Goal: Information Seeking & Learning: Learn about a topic

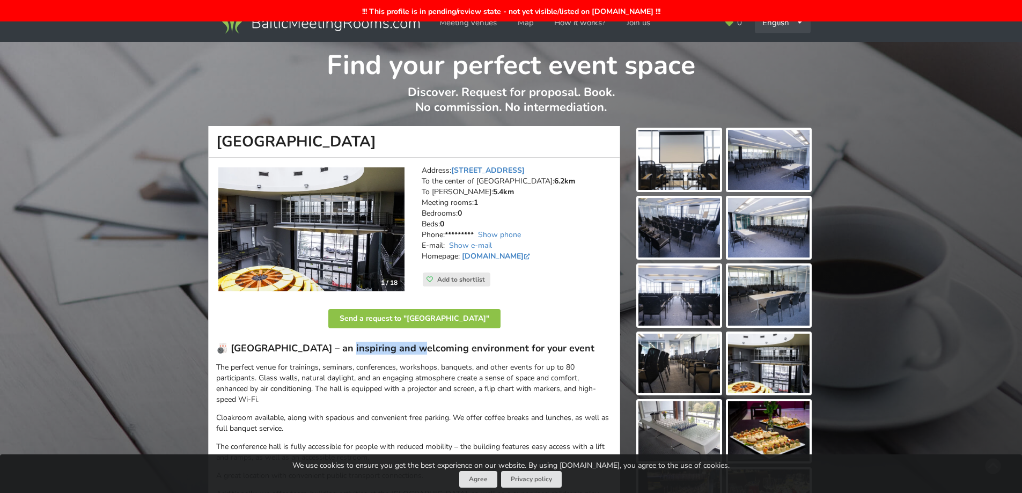
click at [789, 27] on div "English Русский Latviešu" at bounding box center [783, 22] width 56 height 21
click at [782, 63] on link "Latviešu" at bounding box center [783, 67] width 54 height 21
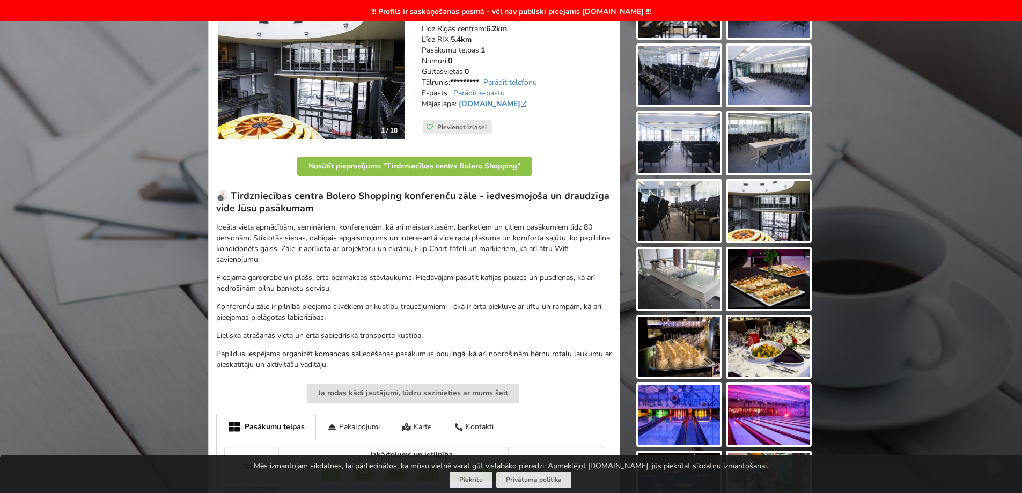
scroll to position [268, 0]
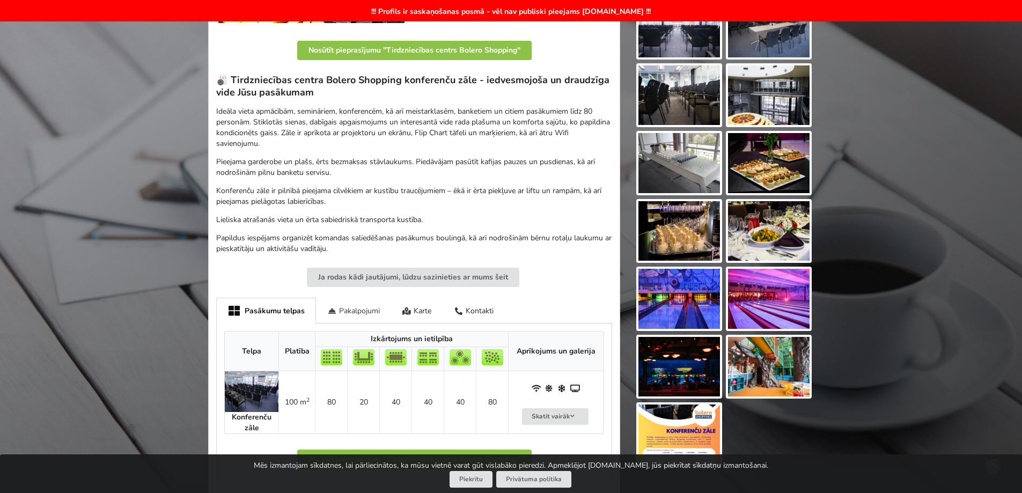
click at [365, 306] on div "Pakalpojumi" at bounding box center [353, 310] width 75 height 25
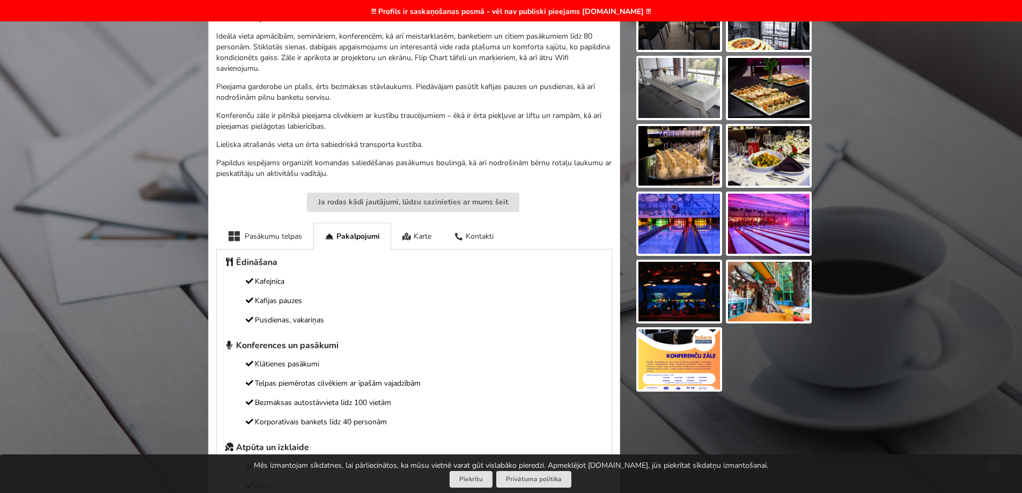
scroll to position [322, 0]
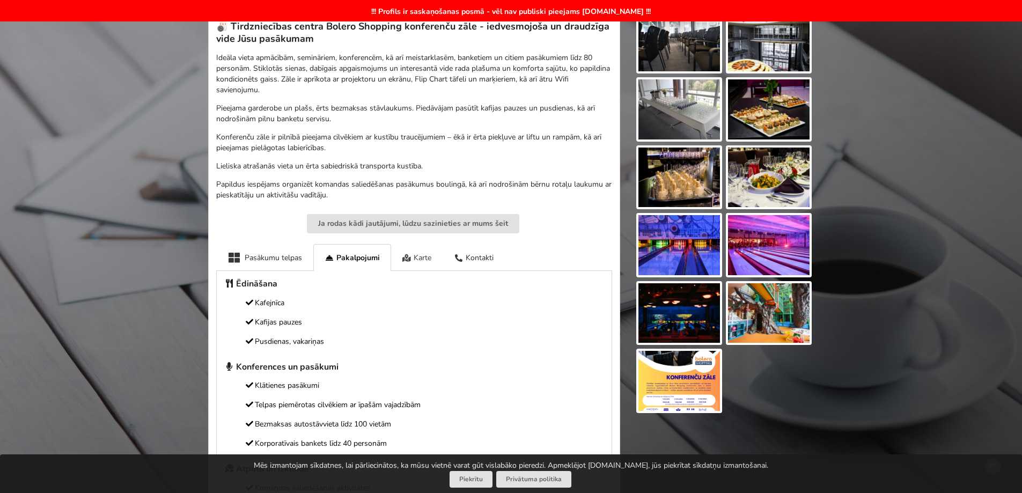
click at [417, 255] on div "Karte" at bounding box center [417, 257] width 52 height 26
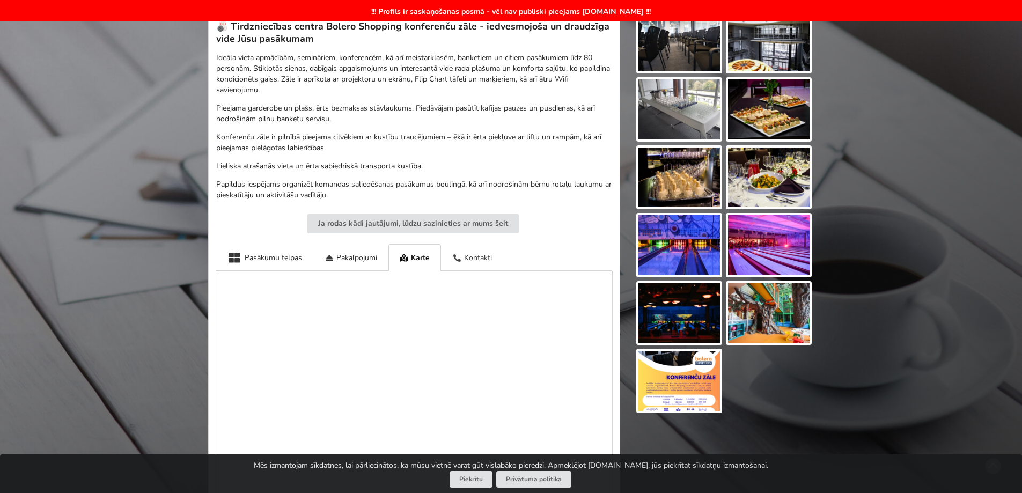
click at [481, 252] on div "Kontakti" at bounding box center [472, 257] width 62 height 26
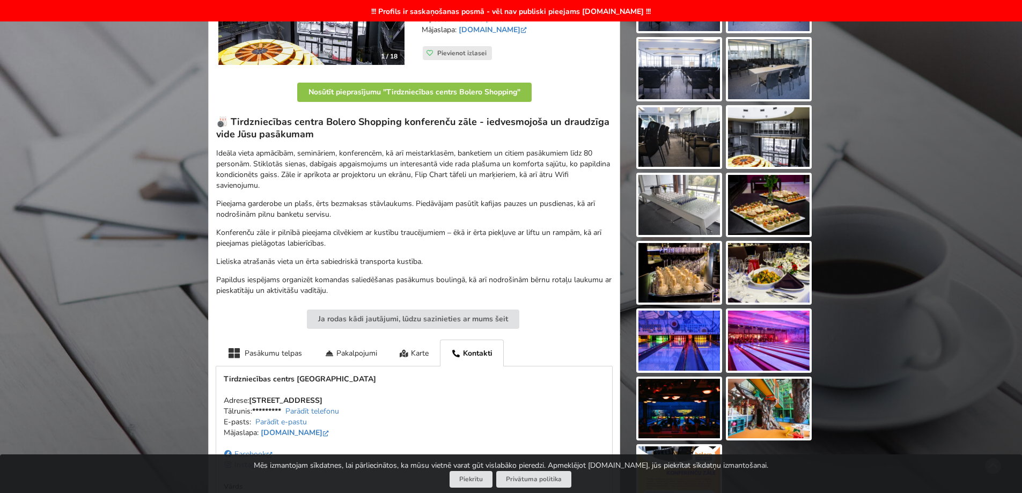
scroll to position [215, 0]
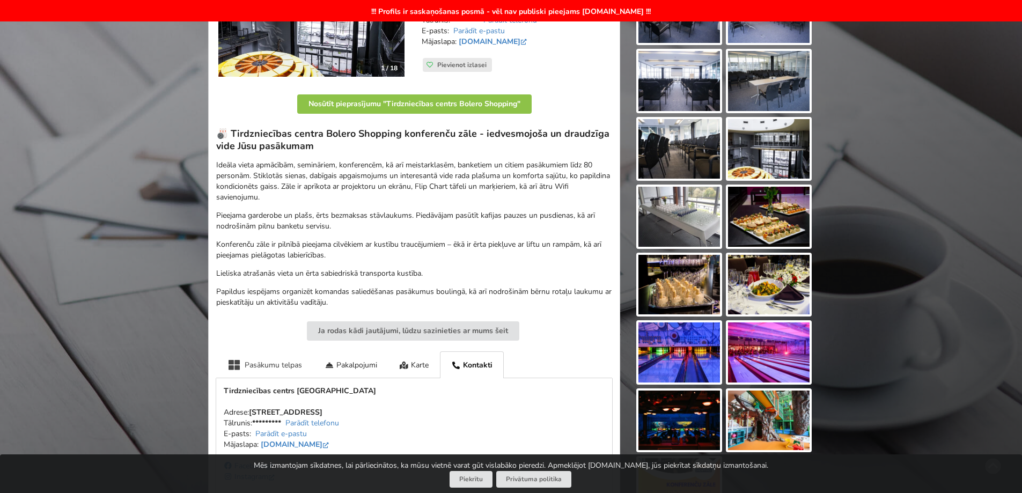
click at [288, 364] on div "Pasākumu telpas" at bounding box center [264, 364] width 97 height 26
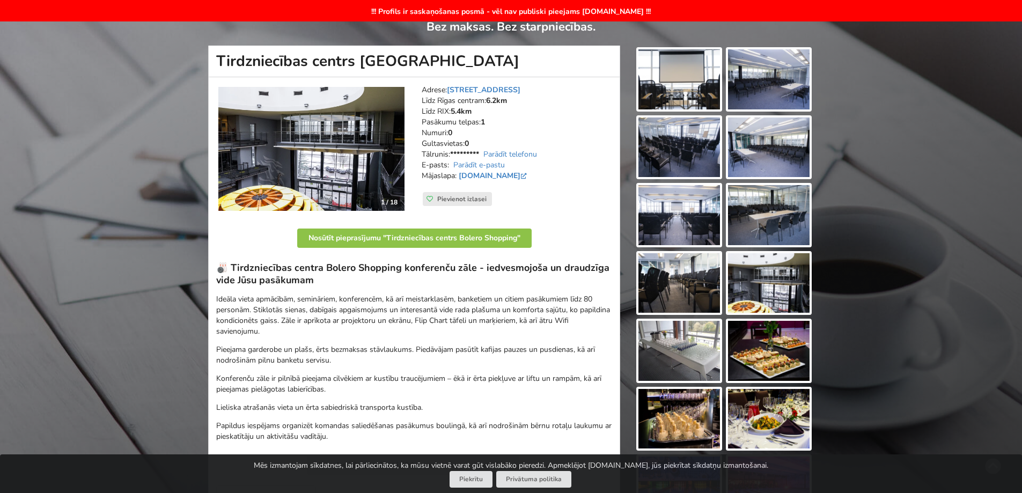
scroll to position [0, 0]
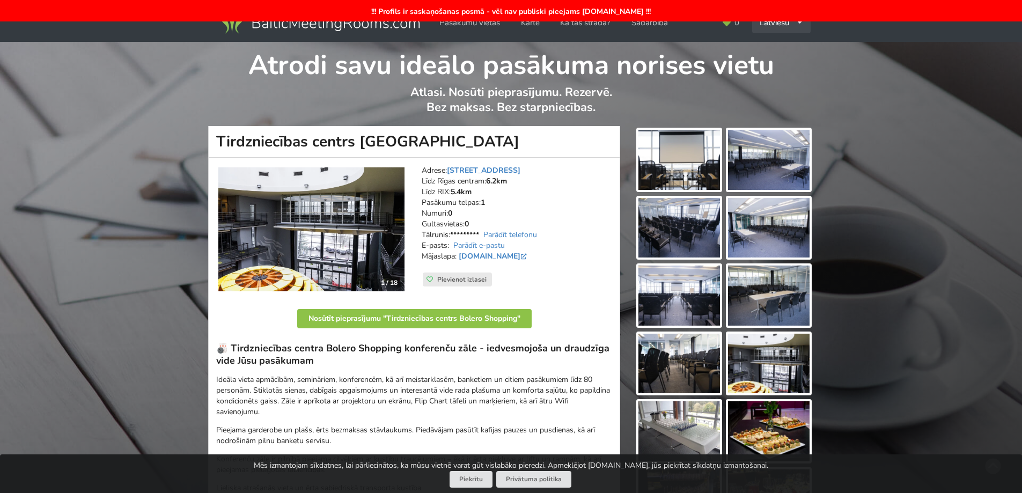
click at [780, 27] on div "Latviešu English Русский" at bounding box center [781, 22] width 58 height 21
click at [785, 48] on link "English" at bounding box center [781, 46] width 57 height 21
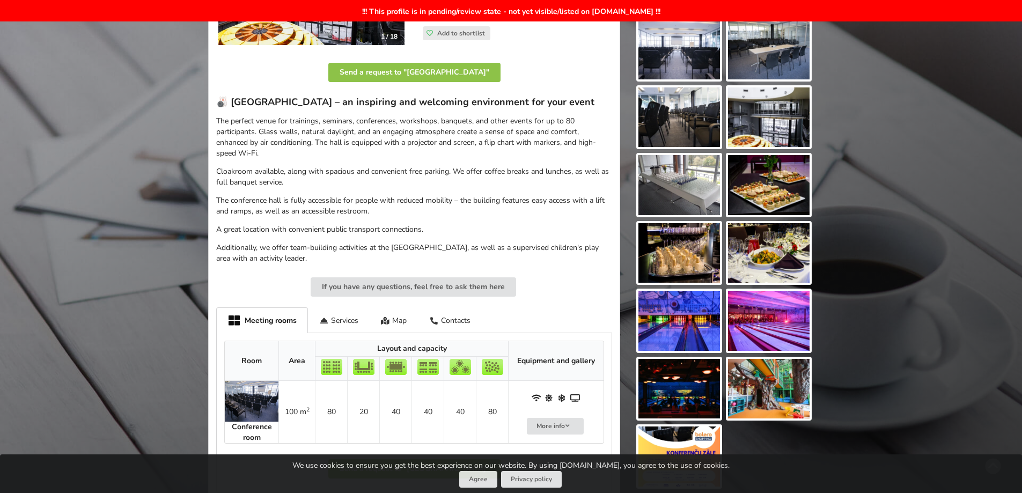
scroll to position [268, 0]
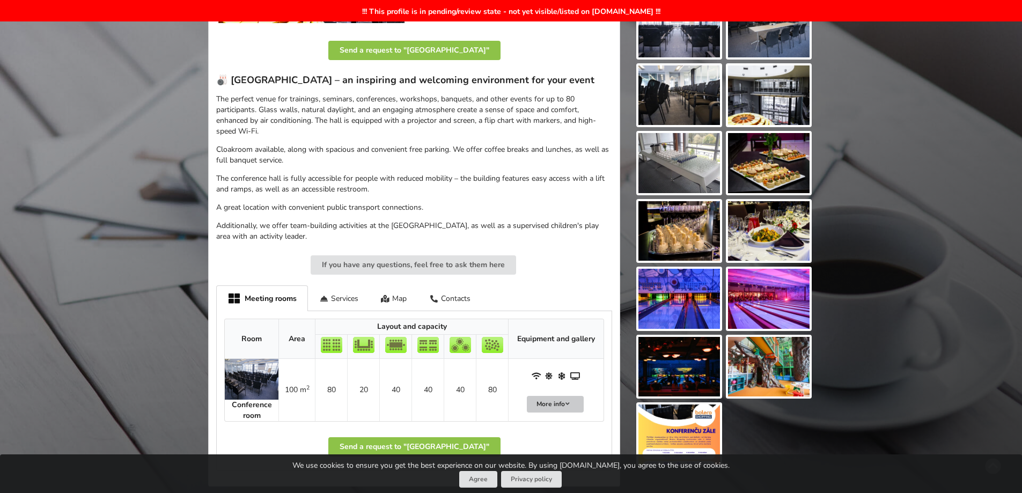
click at [549, 412] on button "More info" at bounding box center [555, 404] width 57 height 17
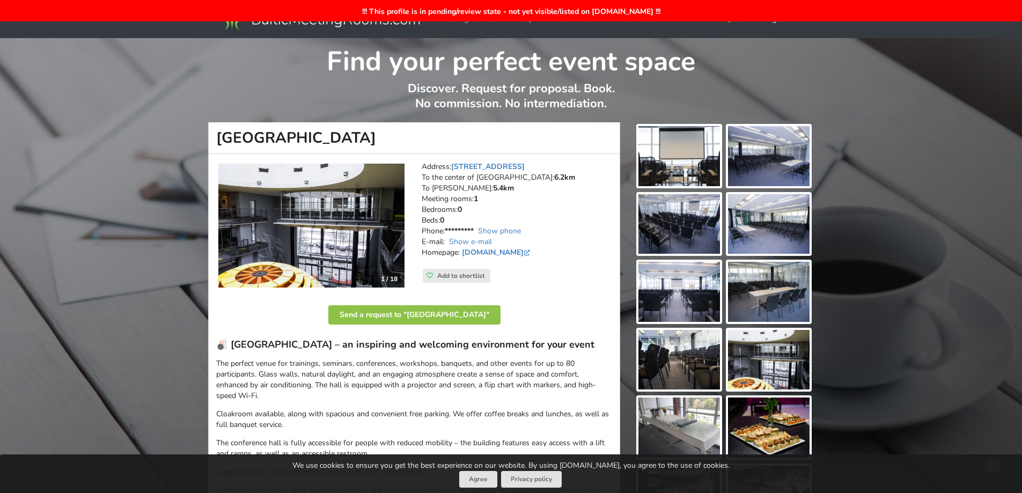
scroll to position [0, 0]
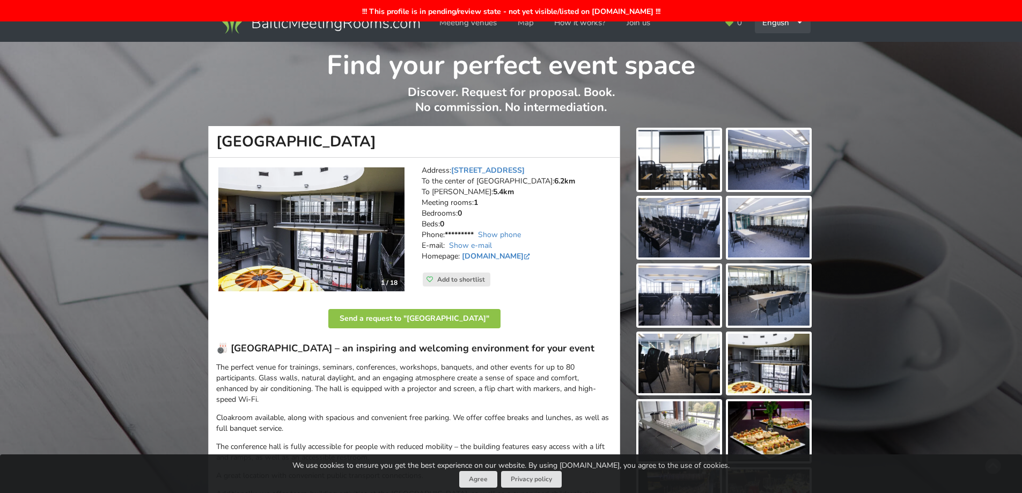
drag, startPoint x: 781, startPoint y: 26, endPoint x: 781, endPoint y: 32, distance: 5.9
click at [781, 27] on div "English Русский Latviešu" at bounding box center [783, 22] width 56 height 21
click at [785, 46] on link "Русский" at bounding box center [783, 46] width 54 height 21
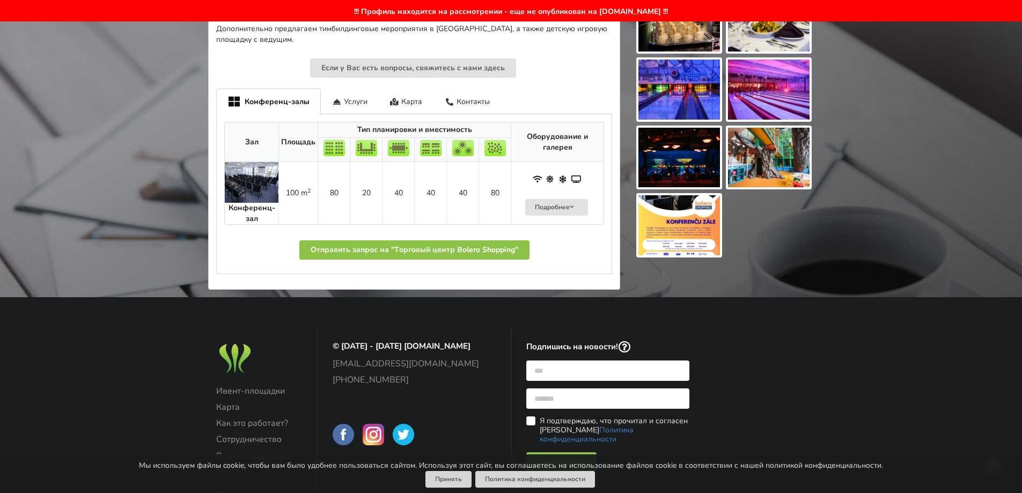
scroll to position [483, 0]
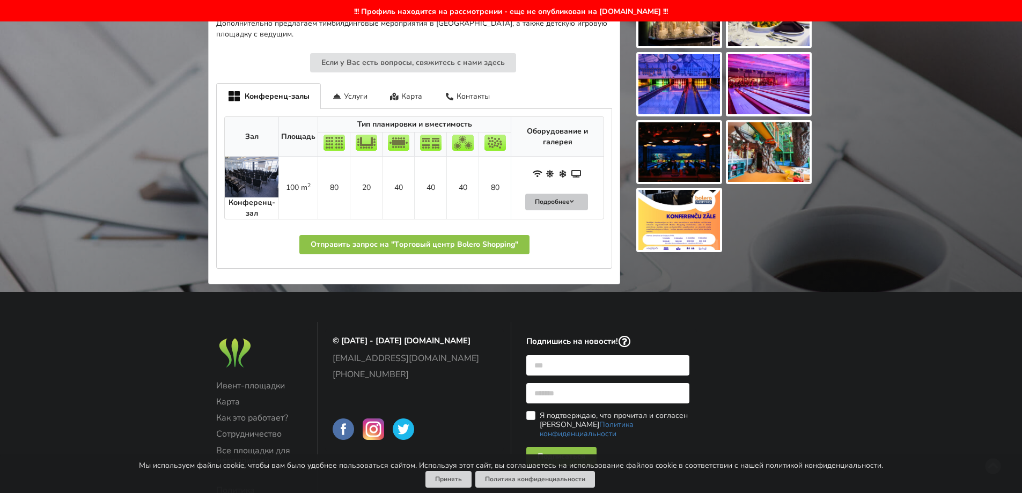
click at [564, 202] on button "Подробнее" at bounding box center [556, 202] width 63 height 17
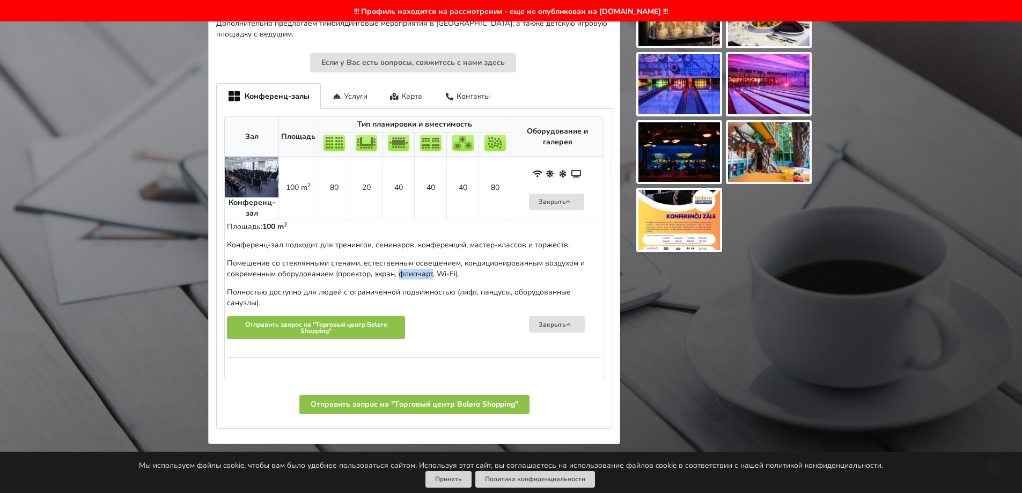
drag, startPoint x: 432, startPoint y: 275, endPoint x: 401, endPoint y: 273, distance: 31.1
click at [401, 273] on p "Помещение со стеклянными стенами, естественным освещением, кондиционированным в…" at bounding box center [414, 268] width 374 height 21
copy p "флипчарт"
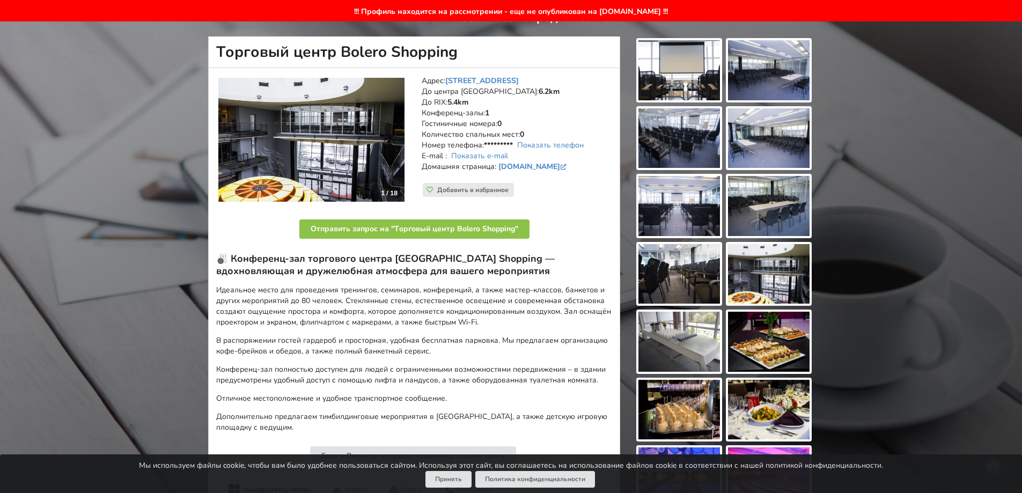
scroll to position [0, 0]
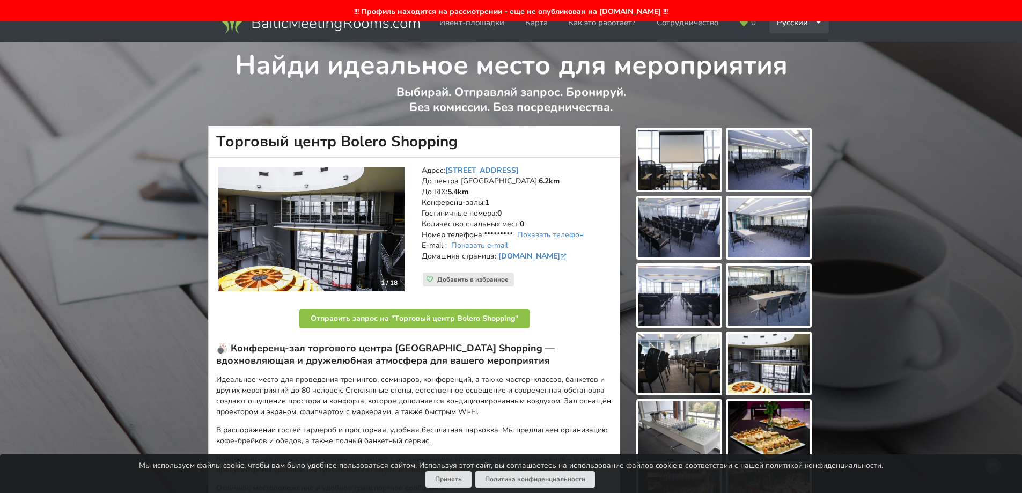
click at [797, 28] on div "Русский English Latviešu" at bounding box center [799, 22] width 60 height 21
click at [787, 71] on link "Latviešu" at bounding box center [799, 67] width 58 height 21
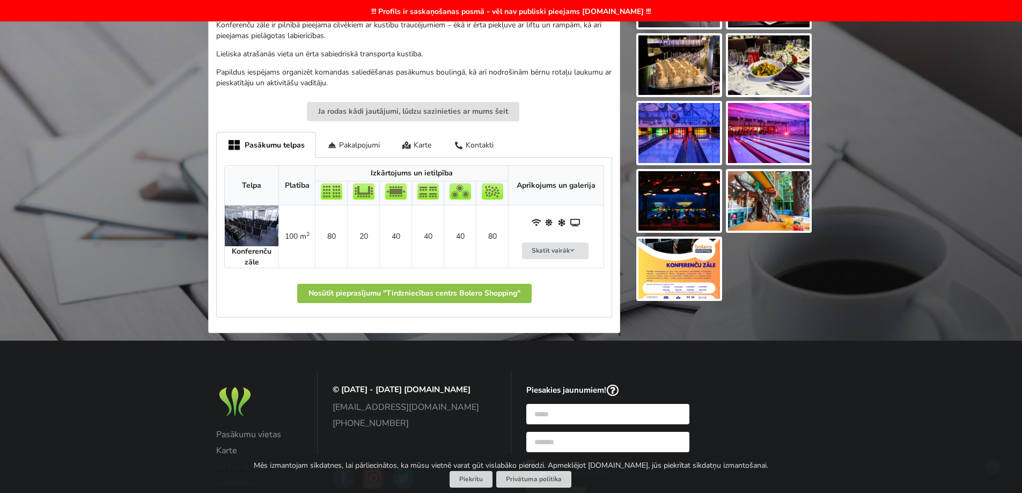
scroll to position [483, 0]
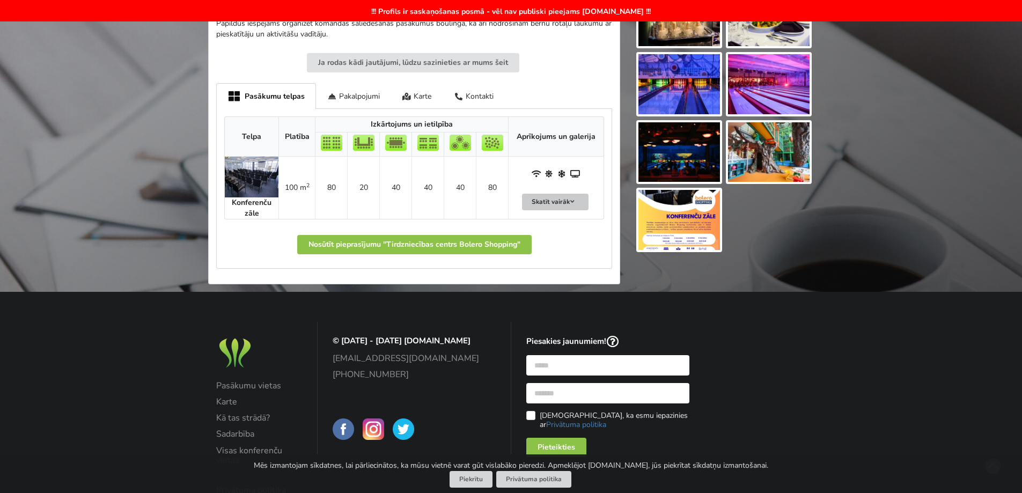
click at [558, 204] on button "Skatīt vairāk" at bounding box center [555, 202] width 67 height 17
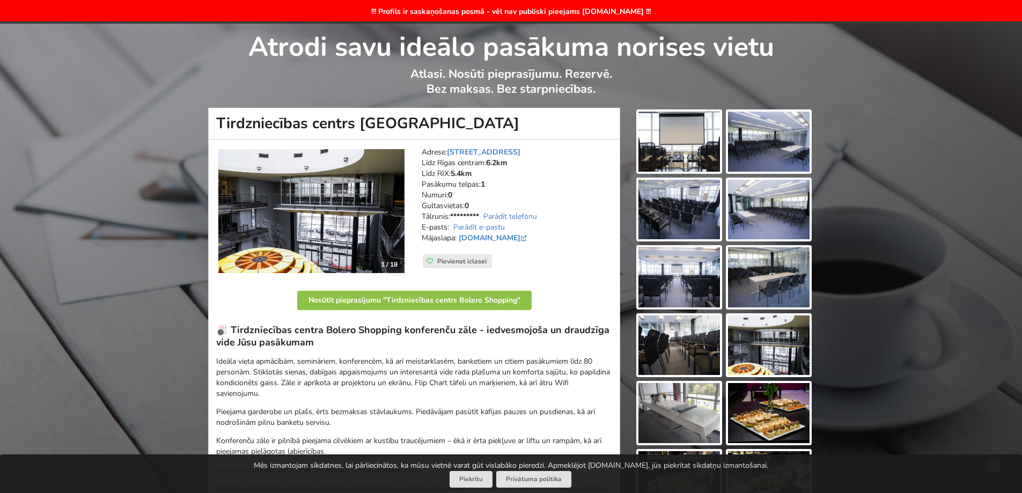
scroll to position [0, 0]
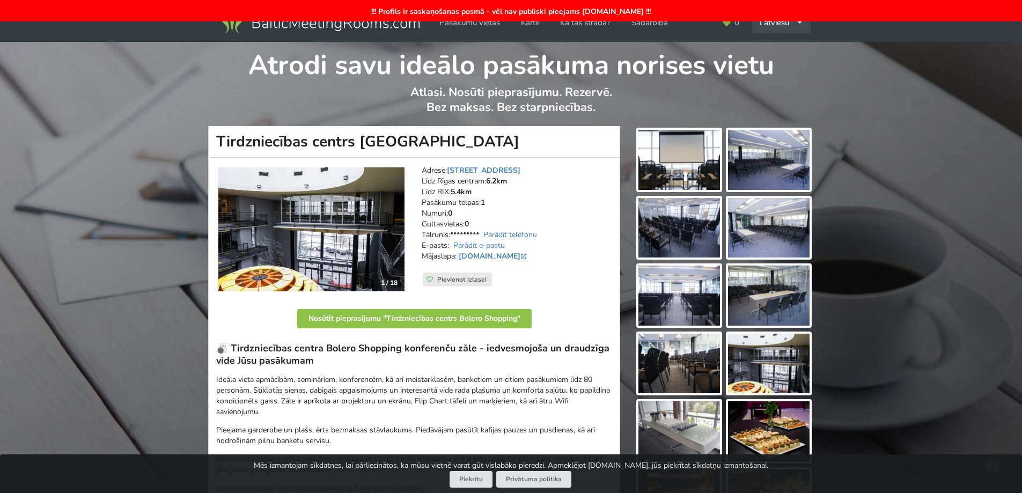
click at [784, 27] on div "Latviešu English Русский" at bounding box center [781, 22] width 58 height 21
click at [786, 46] on link "English" at bounding box center [781, 46] width 57 height 21
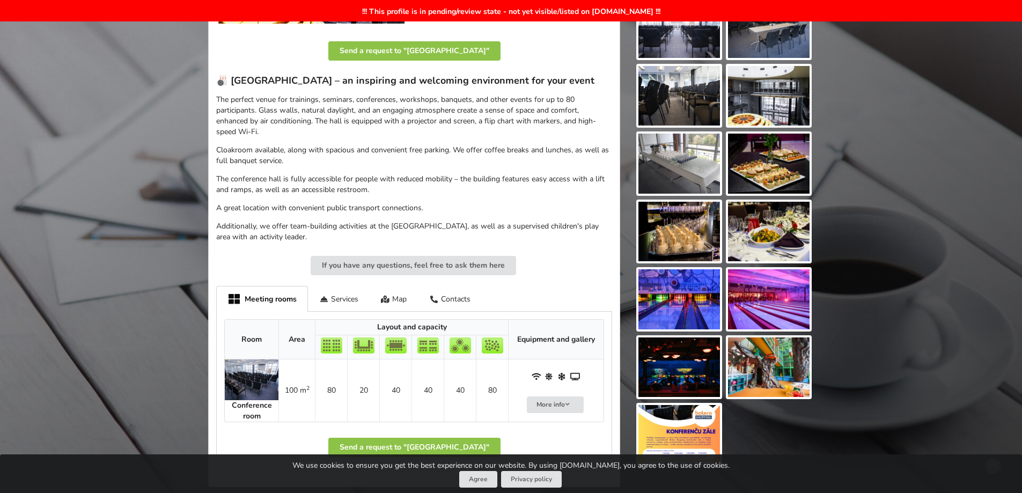
scroll to position [215, 0]
